Goal: Task Accomplishment & Management: Use online tool/utility

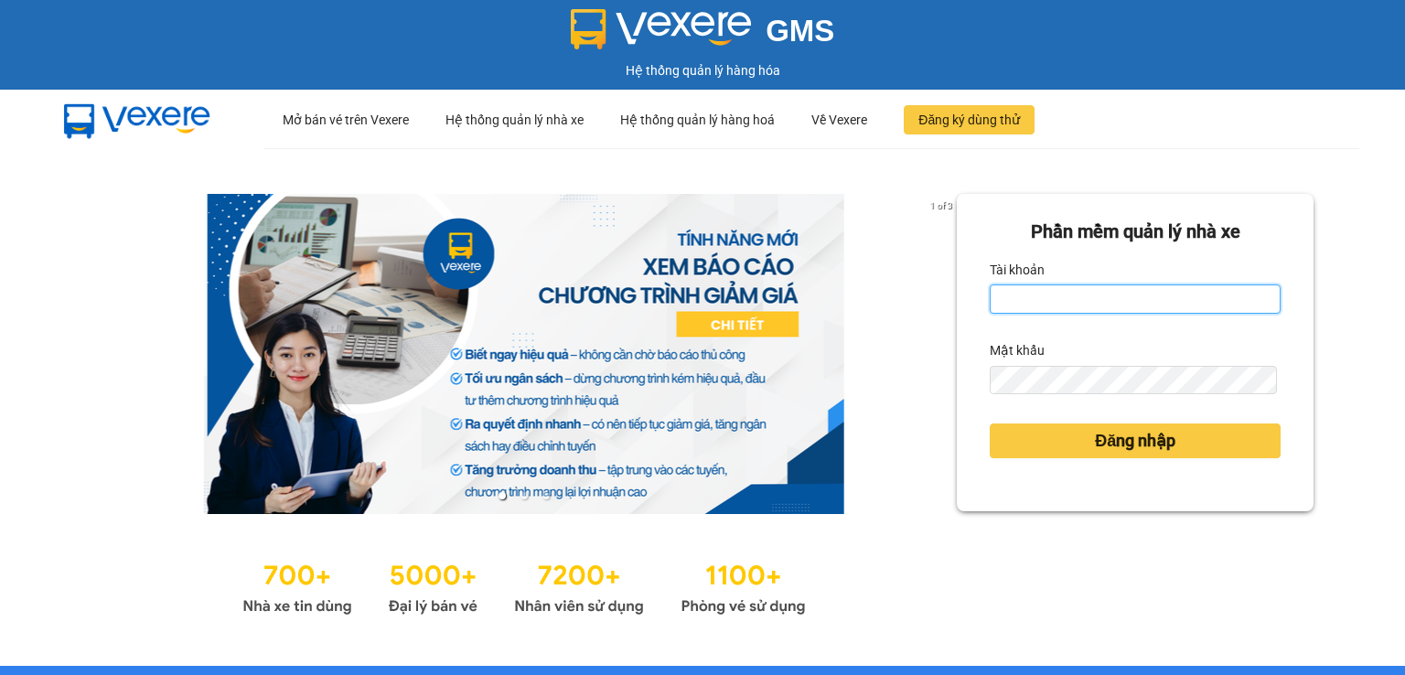
click at [1010, 300] on input "Tài khoản" at bounding box center [1135, 298] width 291 height 29
type input "thanhttl.thoidai"
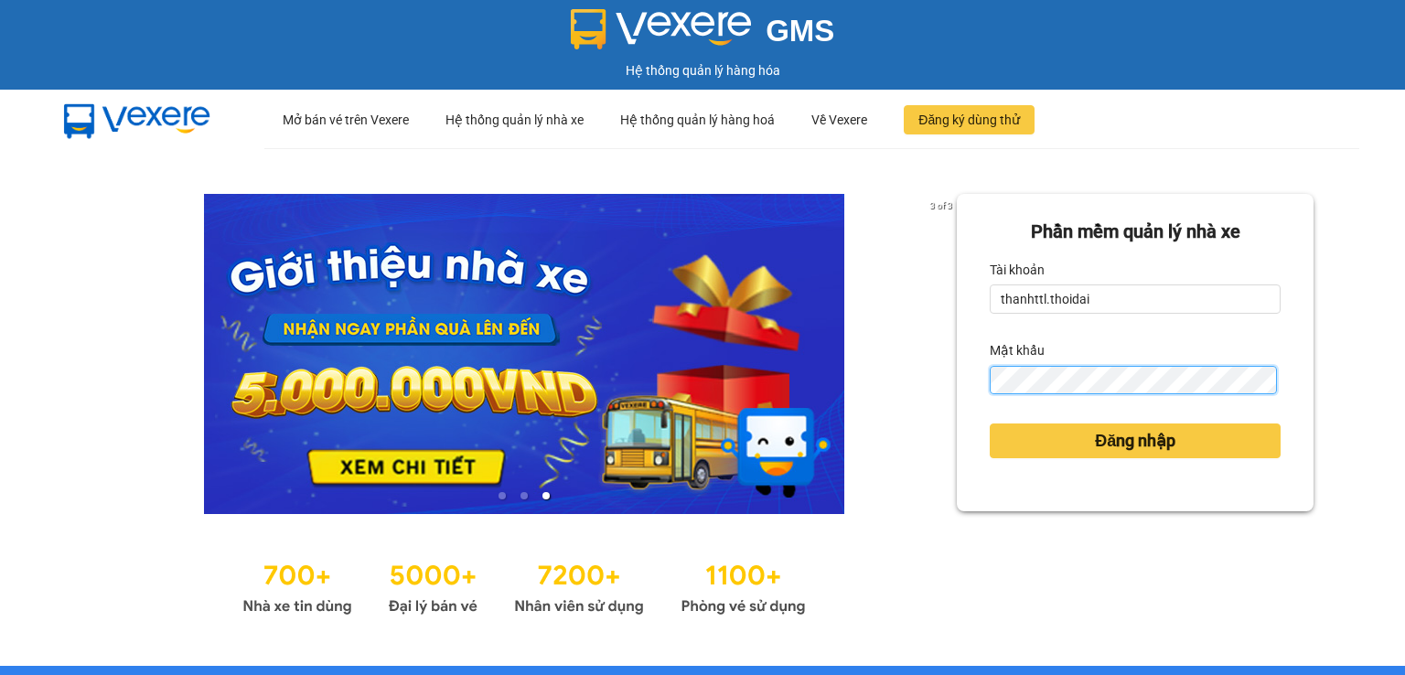
click at [990, 423] on button "Đăng nhập" at bounding box center [1135, 440] width 291 height 35
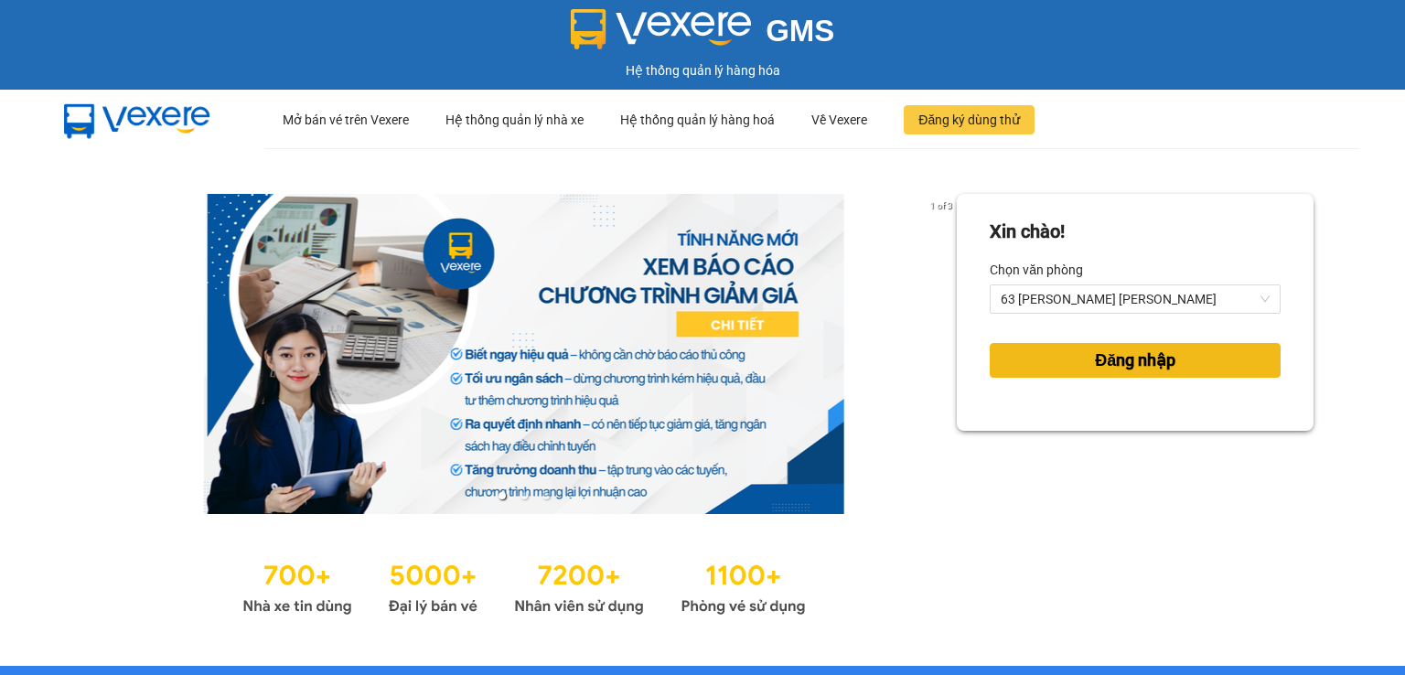
click at [1040, 362] on button "Đăng nhập" at bounding box center [1135, 360] width 291 height 35
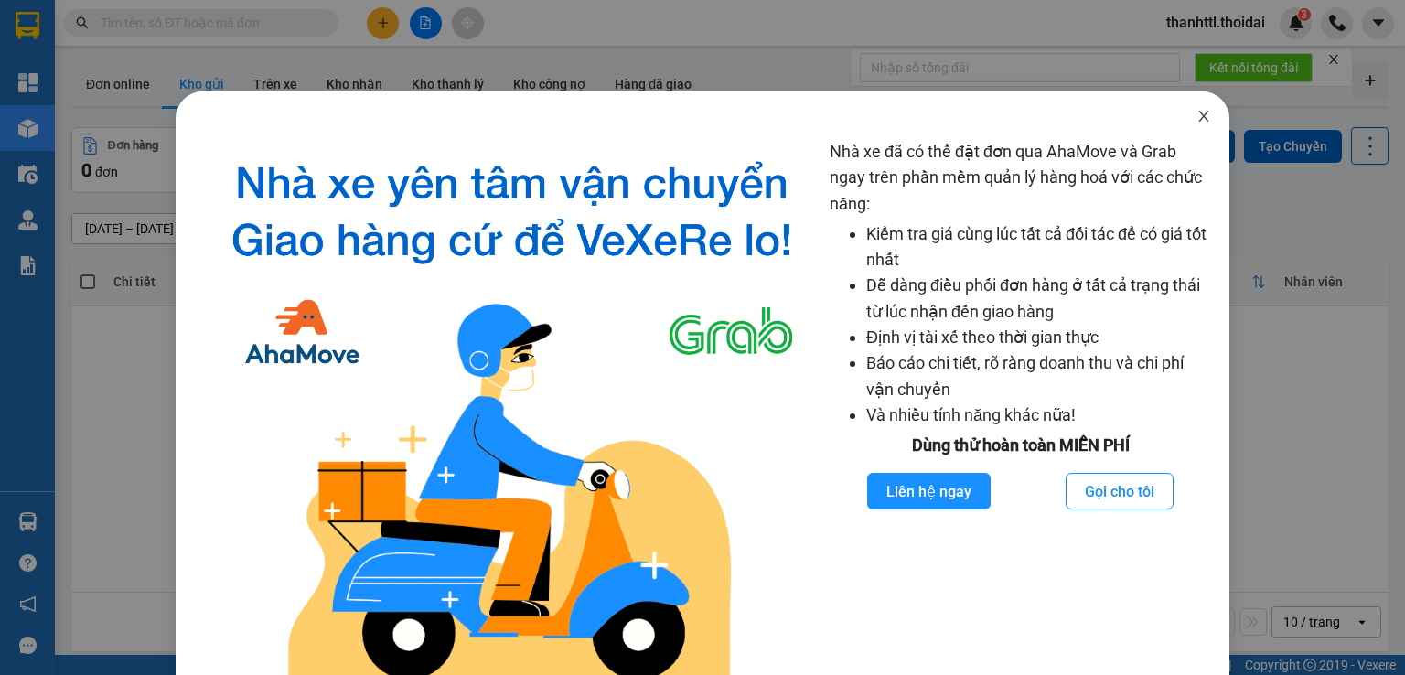
click at [1196, 117] on icon "close" at bounding box center [1203, 116] width 15 height 15
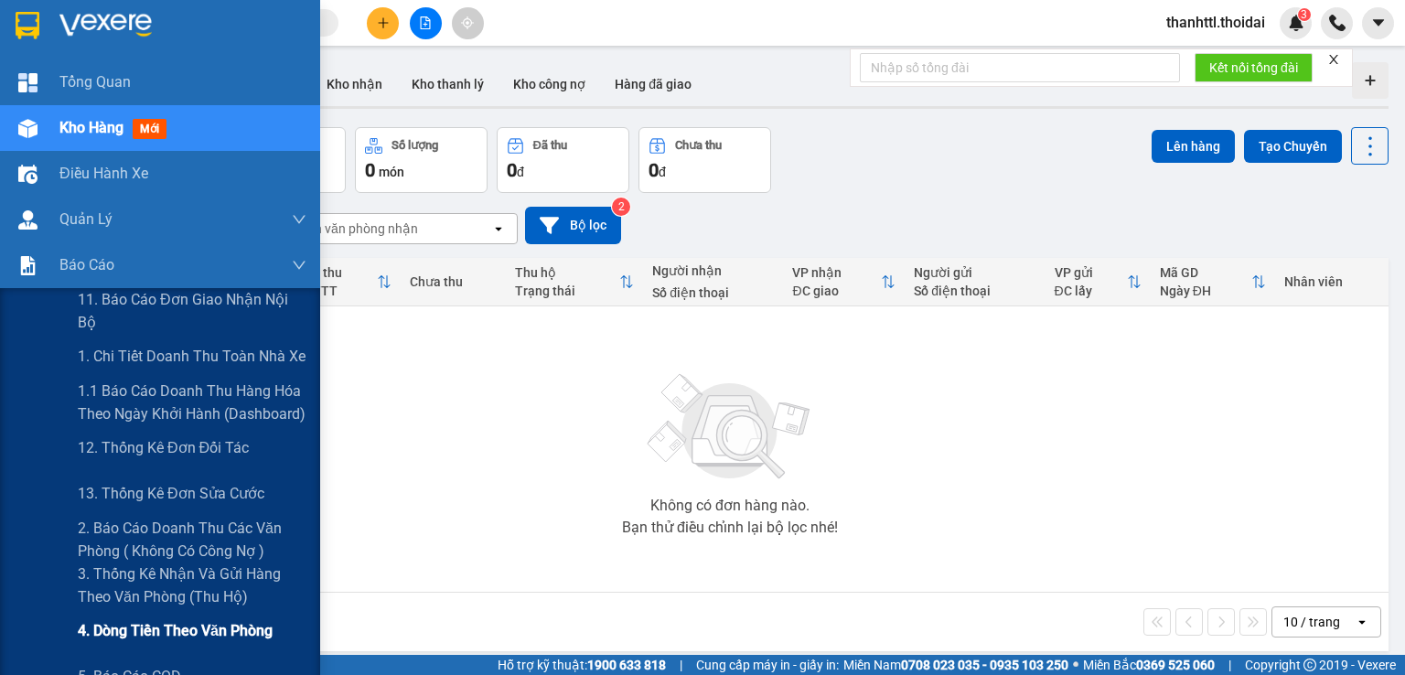
click at [123, 633] on span "4. Dòng tiền theo văn phòng" at bounding box center [175, 630] width 195 height 23
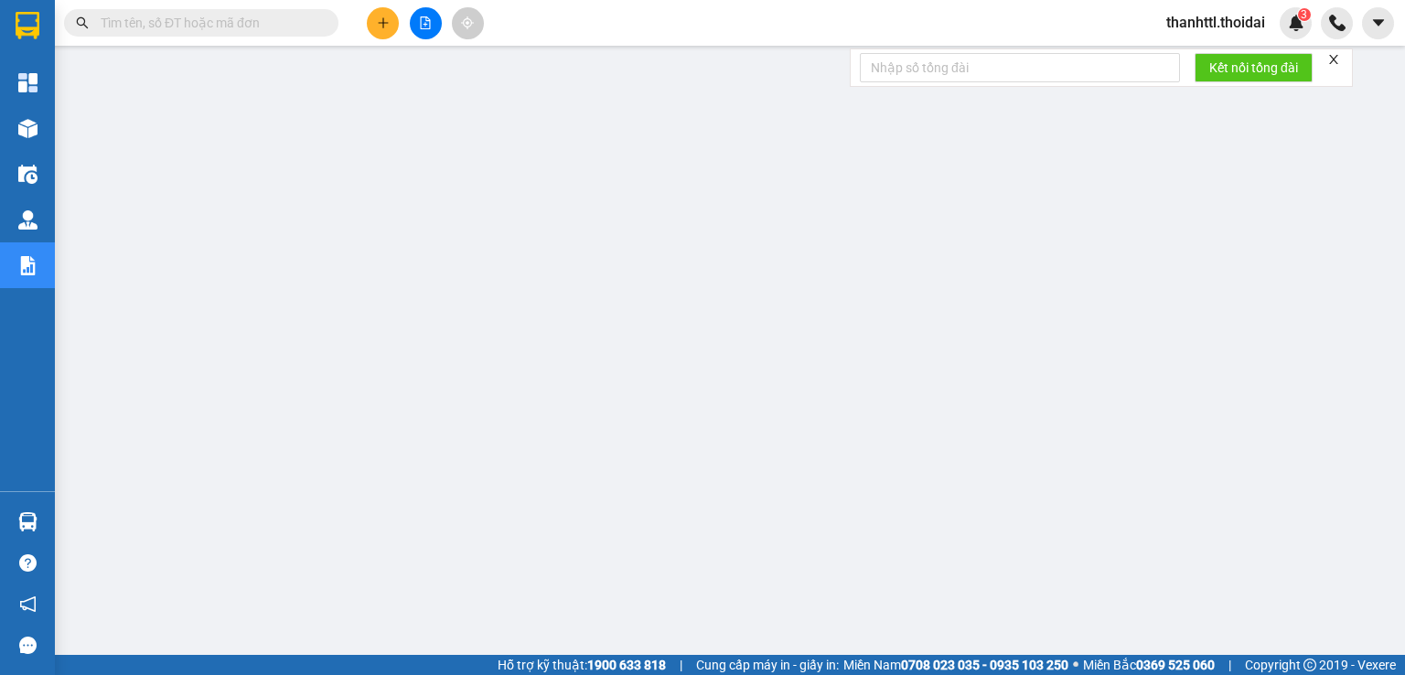
scroll to position [44, 0]
